Goal: Information Seeking & Learning: Learn about a topic

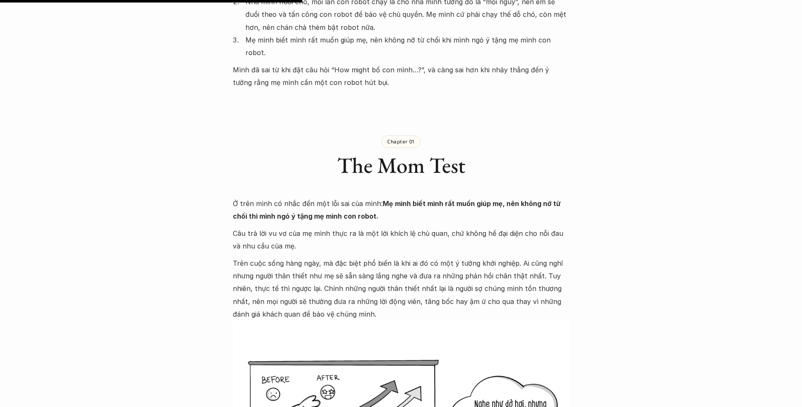
scroll to position [1361, 0]
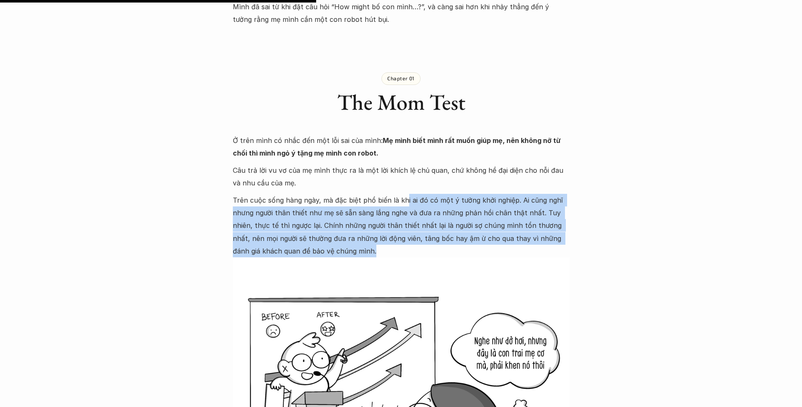
drag, startPoint x: 407, startPoint y: 171, endPoint x: 408, endPoint y: 199, distance: 27.4
click at [408, 199] on p "Trên cuộc sống hàng ngày, mà đặc biệt phổ biến là khi ai đó có một ý tưởng khởi…" at bounding box center [401, 226] width 337 height 64
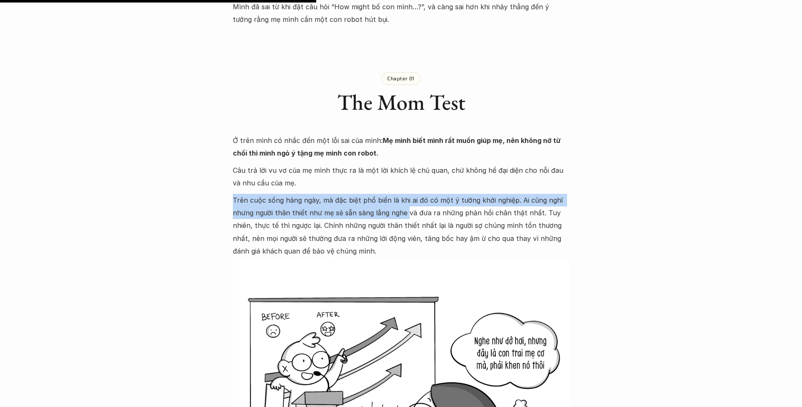
drag, startPoint x: 408, startPoint y: 199, endPoint x: 409, endPoint y: 156, distance: 42.5
click at [409, 194] on p "Trên cuộc sống hàng ngày, mà đặc biệt phổ biến là khi ai đó có một ý tưởng khởi…" at bounding box center [401, 226] width 337 height 64
click at [413, 194] on p "Trên cuộc sống hàng ngày, mà đặc biệt phổ biến là khi ai đó có một ý tưởng khởi…" at bounding box center [401, 226] width 337 height 64
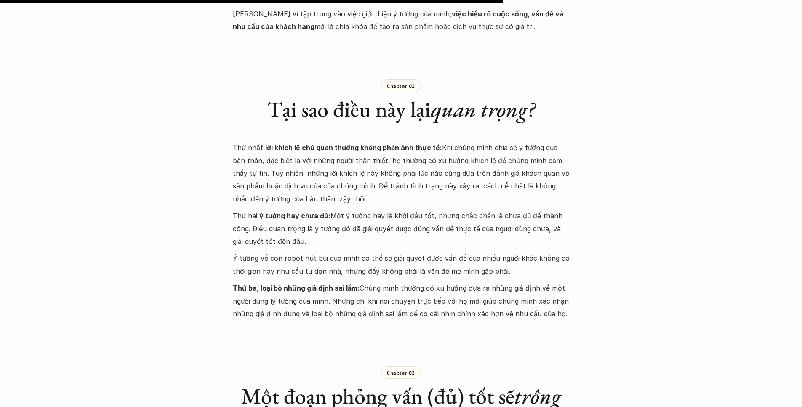
scroll to position [2163, 0]
drag, startPoint x: 454, startPoint y: 221, endPoint x: 473, endPoint y: 258, distance: 41.8
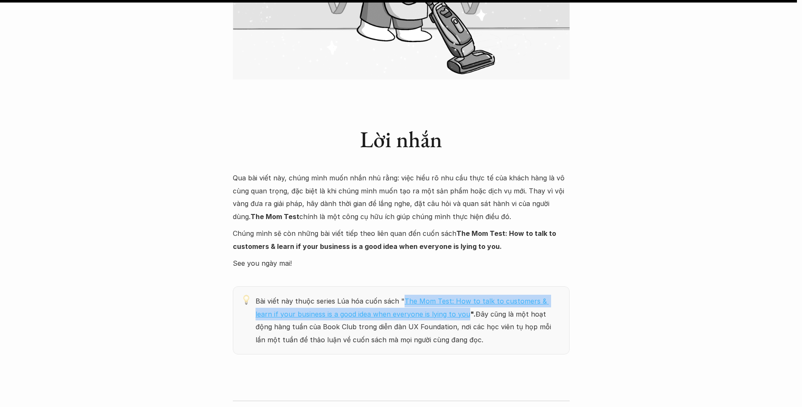
scroll to position [3431, 0]
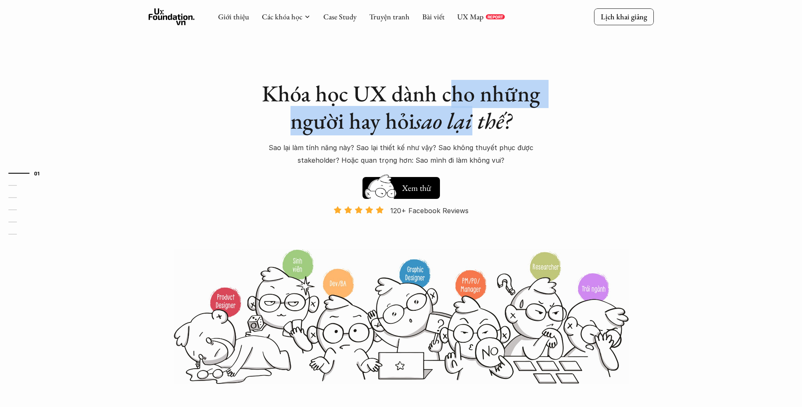
drag, startPoint x: 450, startPoint y: 85, endPoint x: 472, endPoint y: 126, distance: 46.7
click at [472, 126] on h1 "Khóa học UX dành cho những người hay hỏi sao lại thế?" at bounding box center [401, 107] width 295 height 55
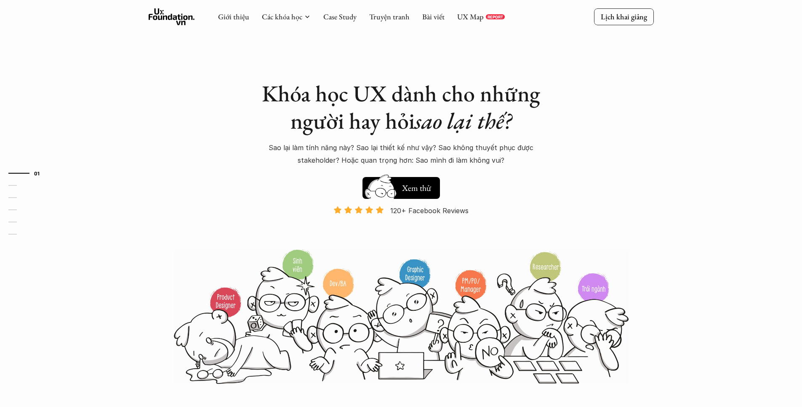
click at [525, 121] on h1 "Khóa học UX dành cho những người hay hỏi sao lại thế?" at bounding box center [401, 107] width 295 height 55
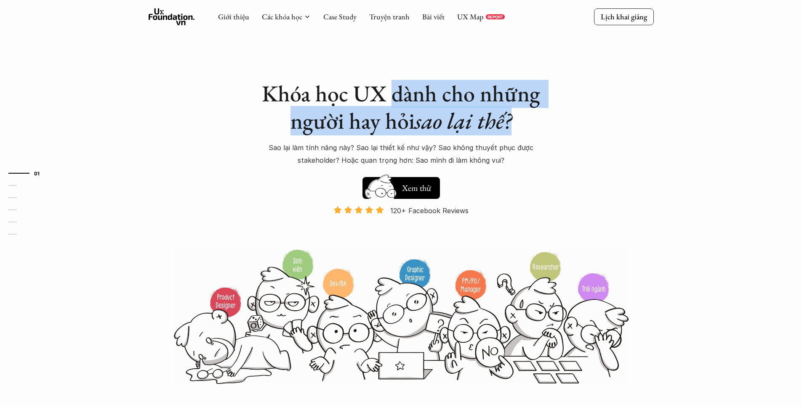
drag, startPoint x: 446, startPoint y: 120, endPoint x: 392, endPoint y: 93, distance: 60.6
click at [392, 93] on div "Khóa học UX dành cho những người hay hỏi sao lại thế? Sao lại làm tính năng này…" at bounding box center [401, 123] width 295 height 87
click at [467, 109] on em "sao lại thế?" at bounding box center [462, 120] width 97 height 29
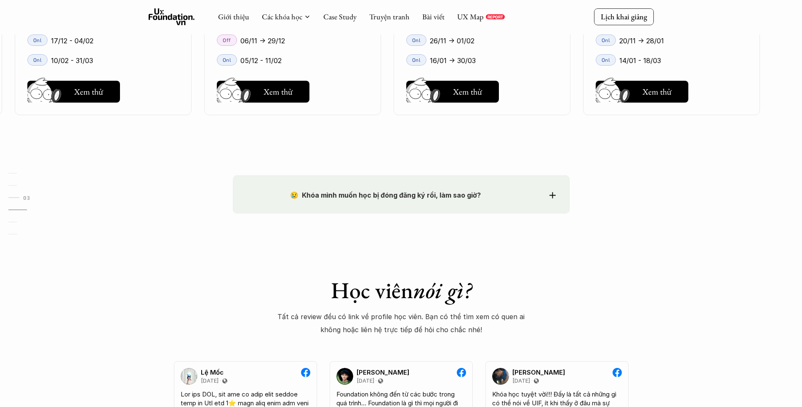
scroll to position [1248, 0]
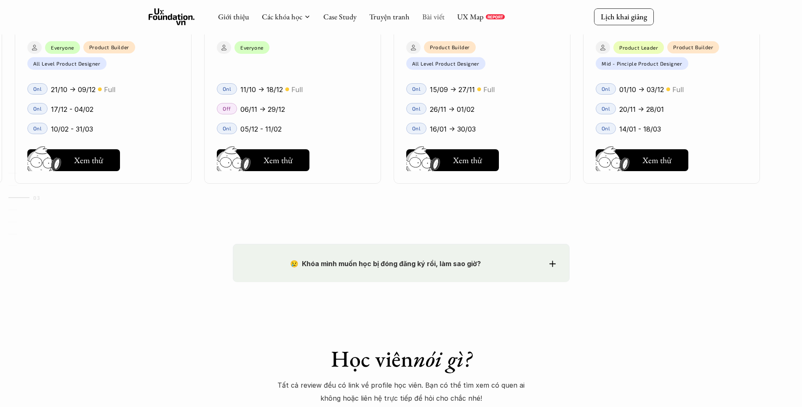
click at [439, 16] on link "Bài viết" at bounding box center [433, 17] width 22 height 10
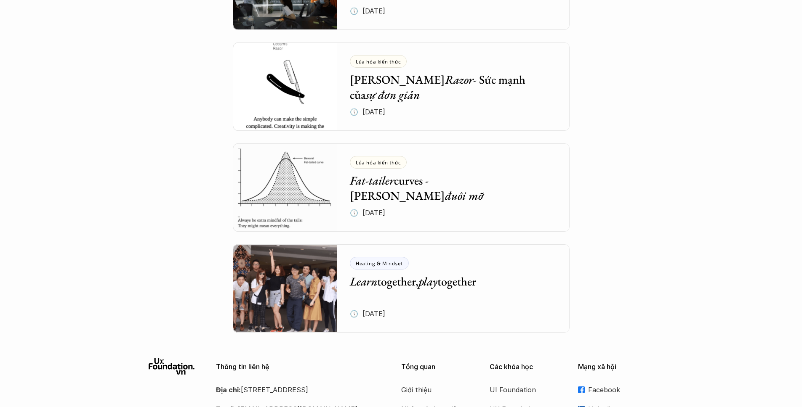
scroll to position [3308, 0]
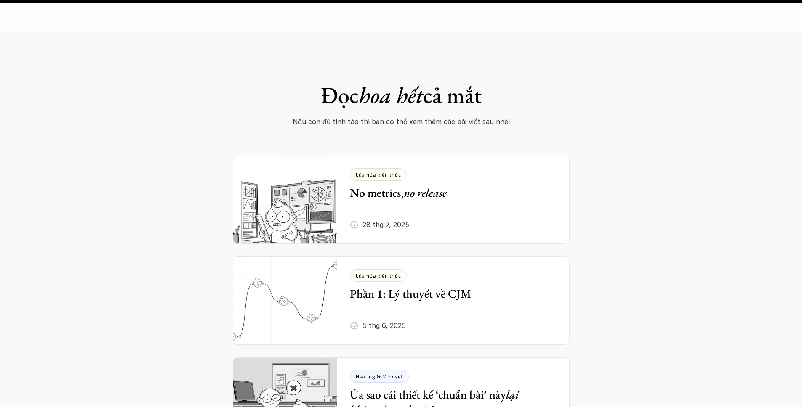
scroll to position [4773, 0]
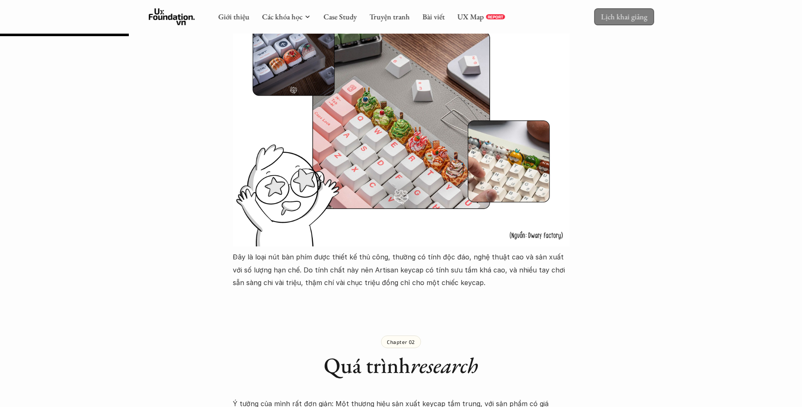
click at [604, 17] on p "Lịch khai giảng" at bounding box center [623, 17] width 46 height 10
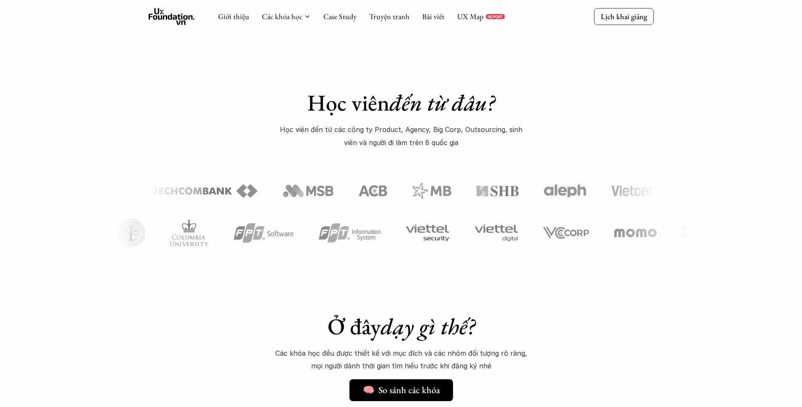
scroll to position [779, 0]
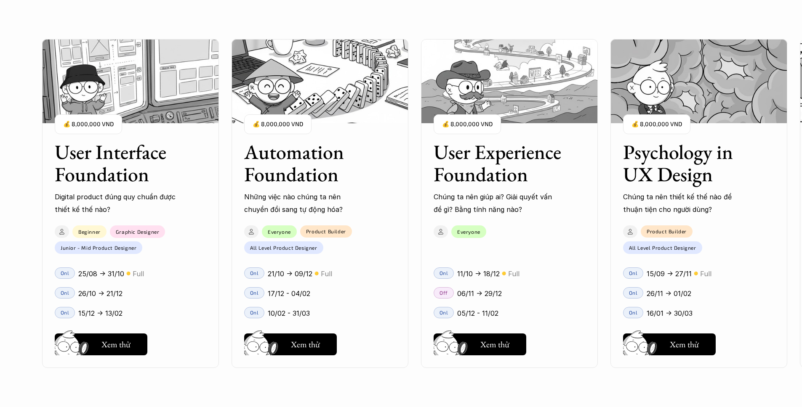
click at [668, 157] on h3 "Psychology in UX Design" at bounding box center [688, 163] width 130 height 45
click at [688, 349] on h5 "Xem thử" at bounding box center [683, 347] width 29 height 12
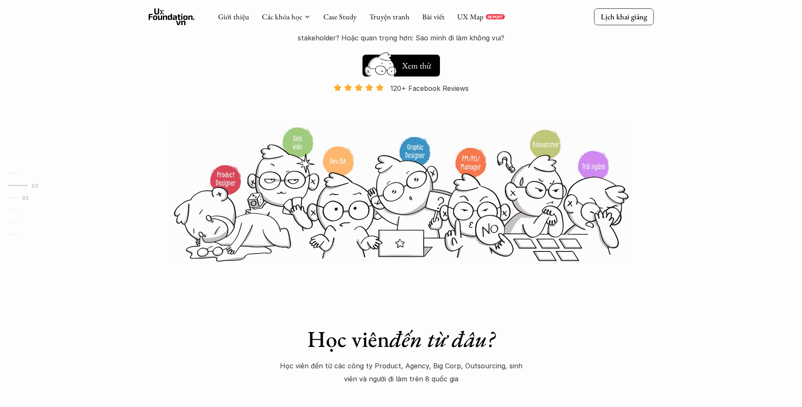
scroll to position [0, 0]
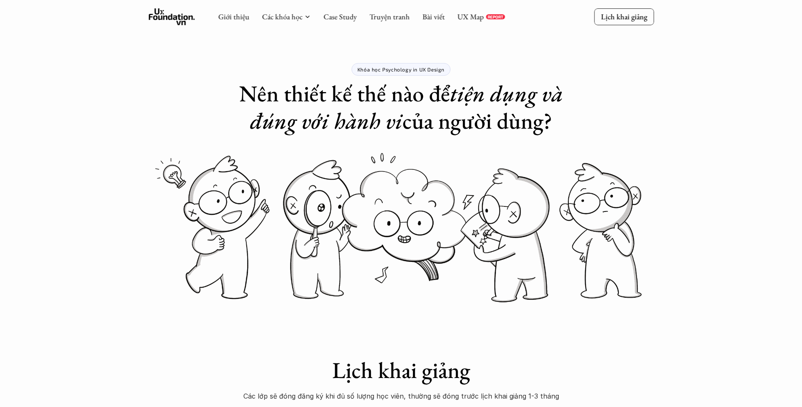
click at [395, 72] on p "Khóa học Psychology in UX Design" at bounding box center [400, 69] width 87 height 6
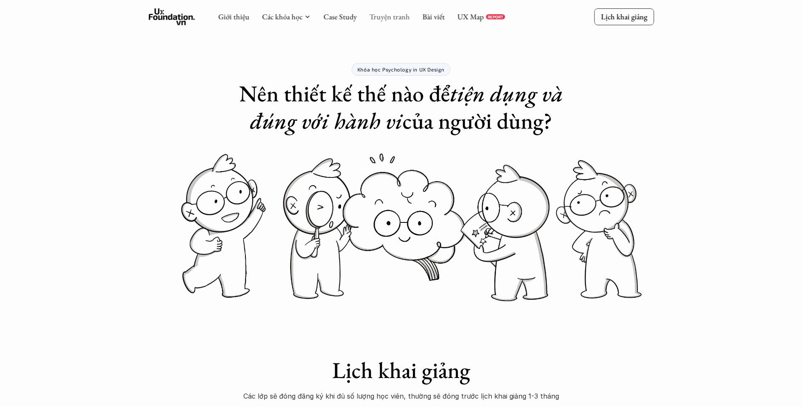
click at [391, 17] on link "Truyện tranh" at bounding box center [389, 17] width 40 height 10
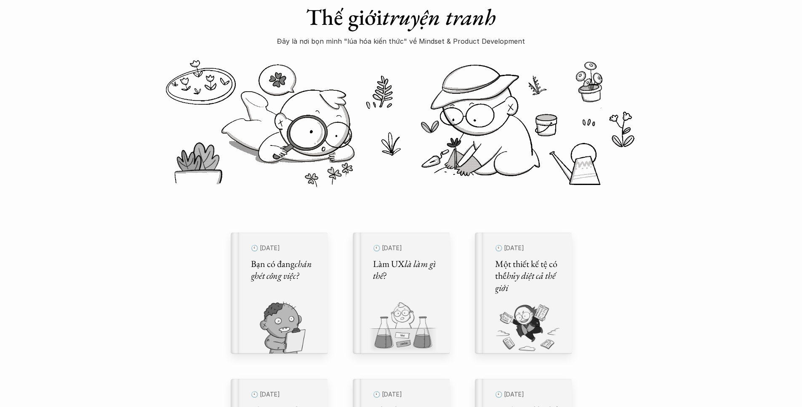
scroll to position [146, 0]
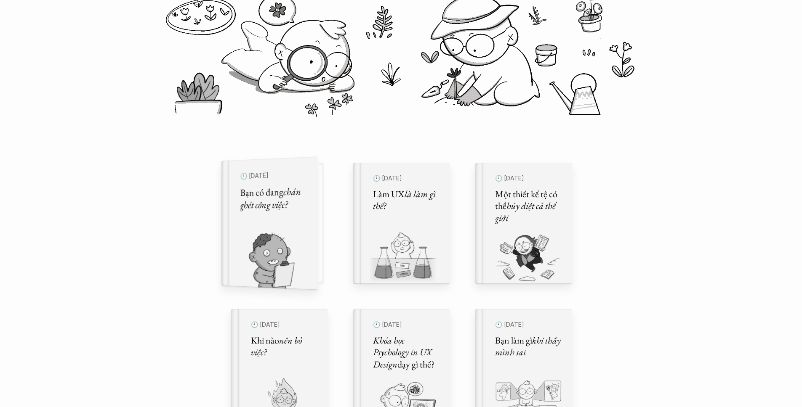
click at [293, 204] on h5 "Bạn có đang chán ghét công việc?" at bounding box center [273, 198] width 66 height 27
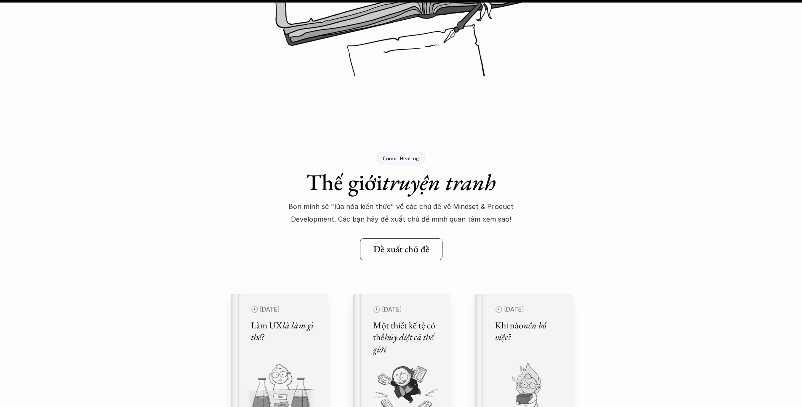
scroll to position [11275, 0]
